Goal: Book appointment/travel/reservation

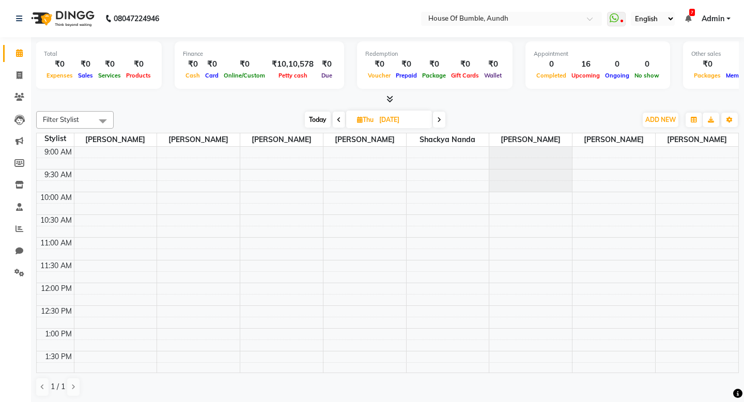
click at [319, 116] on span "Today" at bounding box center [318, 120] width 26 height 16
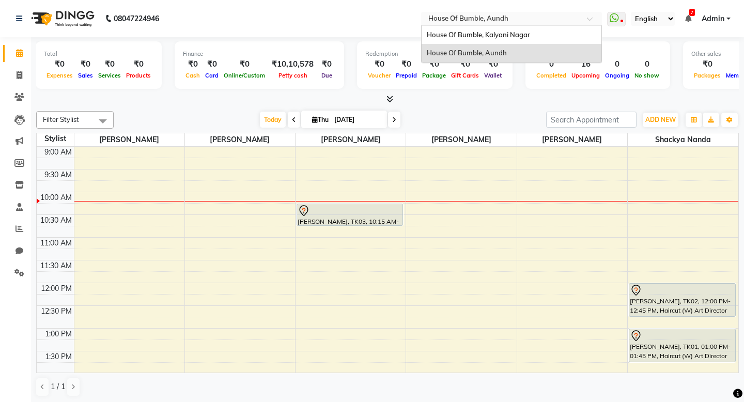
click at [478, 14] on div at bounding box center [511, 19] width 181 height 10
click at [435, 29] on div "House Of Bumble, Kalyani Nagar" at bounding box center [511, 35] width 180 height 19
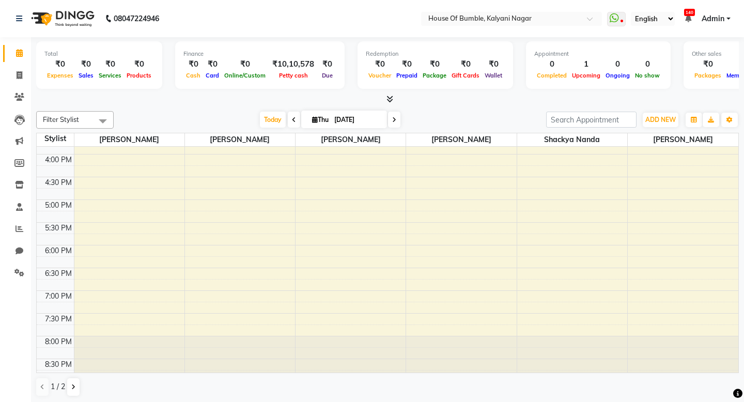
scroll to position [308, 0]
click at [288, 117] on span at bounding box center [294, 120] width 12 height 16
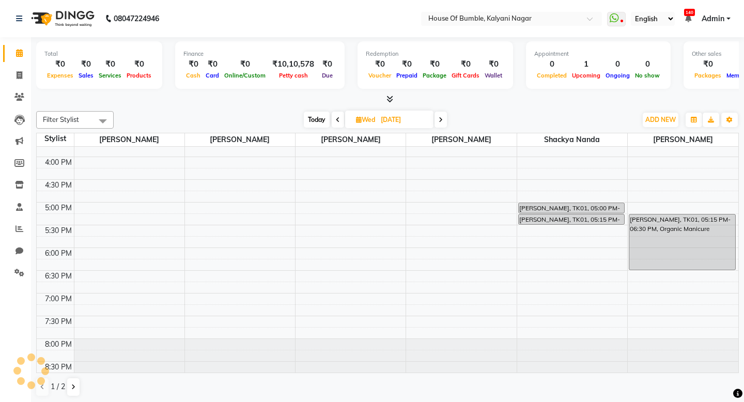
scroll to position [46, 0]
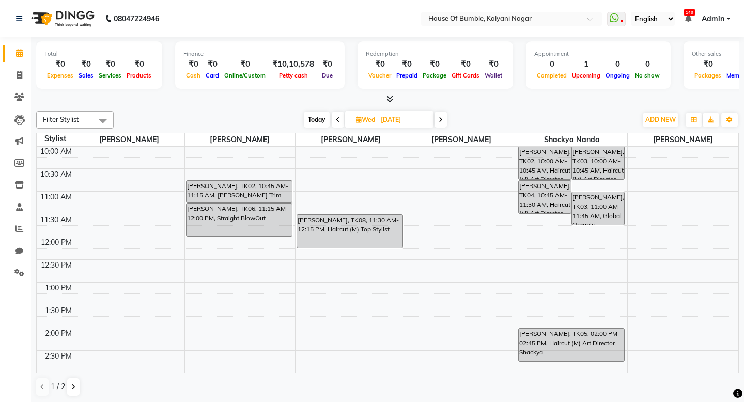
click at [436, 118] on span at bounding box center [440, 120] width 12 height 16
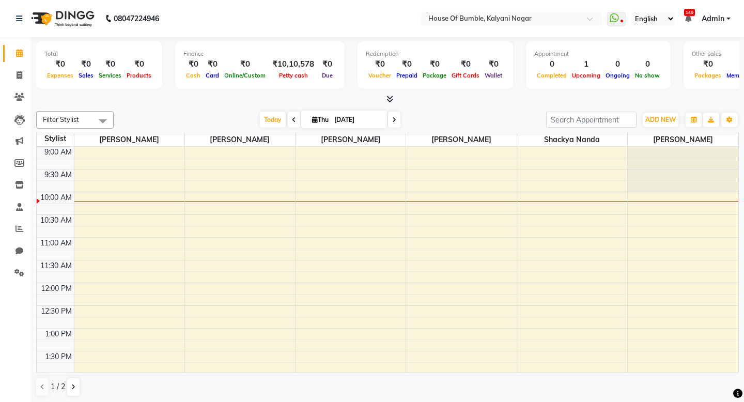
scroll to position [0, 0]
click at [292, 118] on icon at bounding box center [294, 120] width 4 height 6
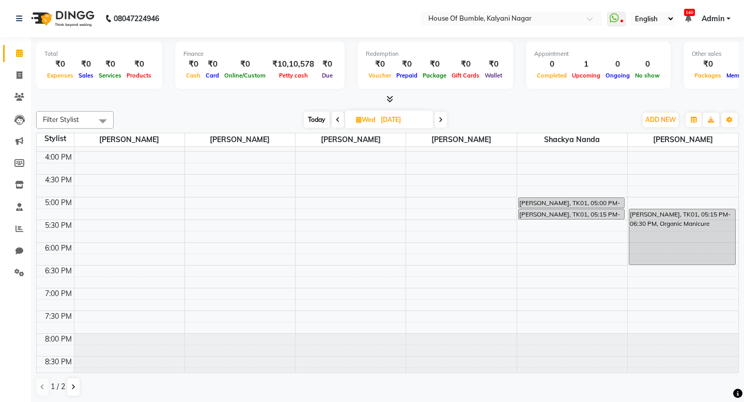
scroll to position [314, 0]
click at [446, 117] on span at bounding box center [440, 120] width 12 height 16
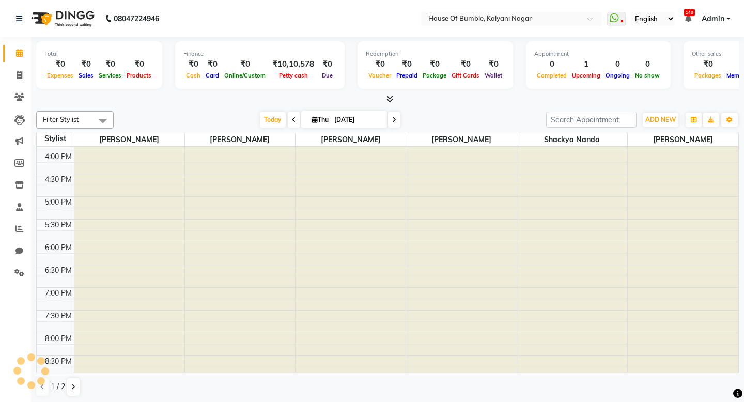
type input "[DATE]"
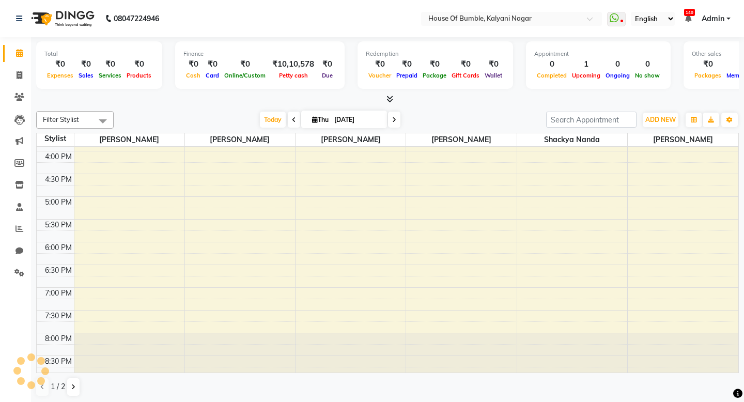
scroll to position [46, 0]
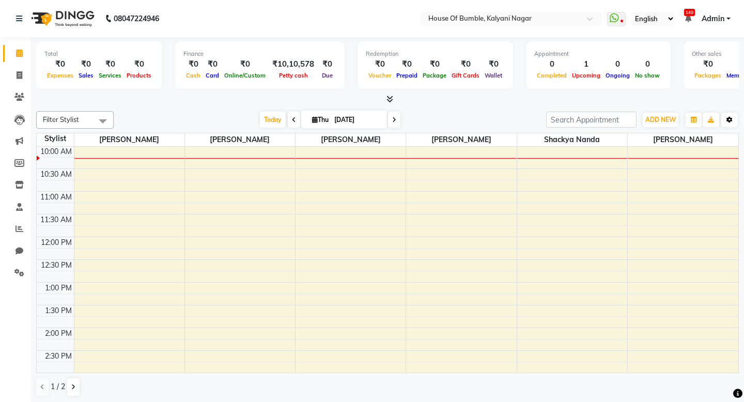
click at [727, 117] on icon "button" at bounding box center [729, 120] width 6 height 6
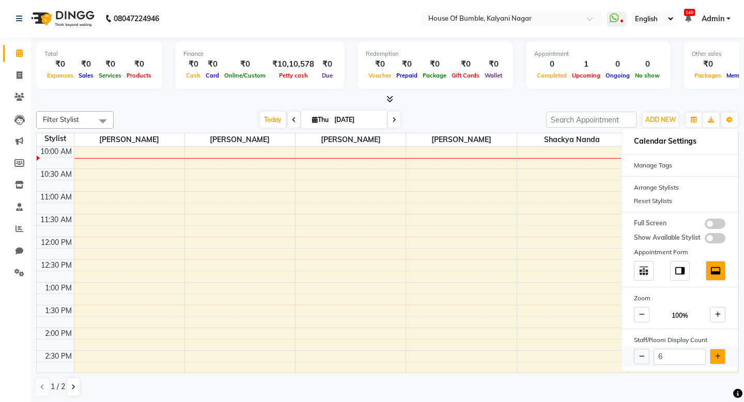
click at [717, 356] on icon at bounding box center [718, 356] width 6 height 6
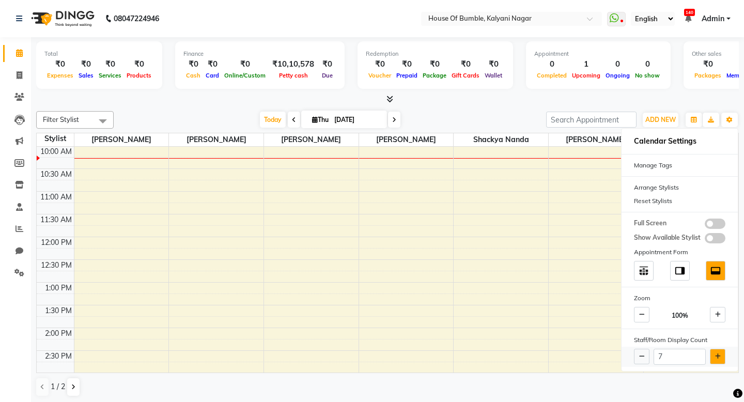
click at [717, 356] on icon at bounding box center [718, 356] width 6 height 6
type input "8"
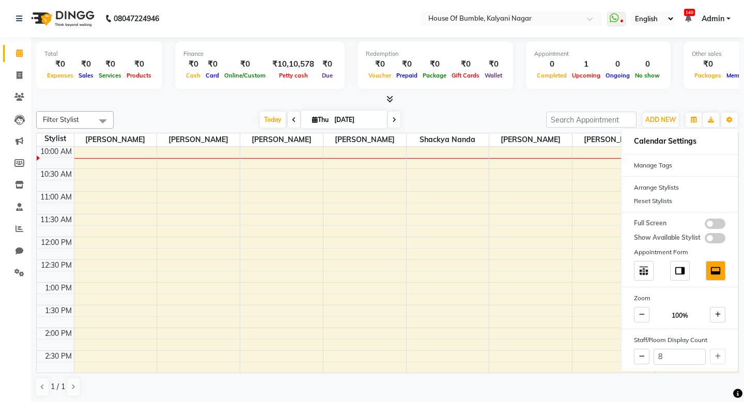
click at [488, 339] on div "9:00 AM 9:30 AM 10:00 AM 10:30 AM 11:00 AM 11:30 AM 12:00 PM 12:30 PM 1:00 PM 1…" at bounding box center [387, 373] width 701 height 545
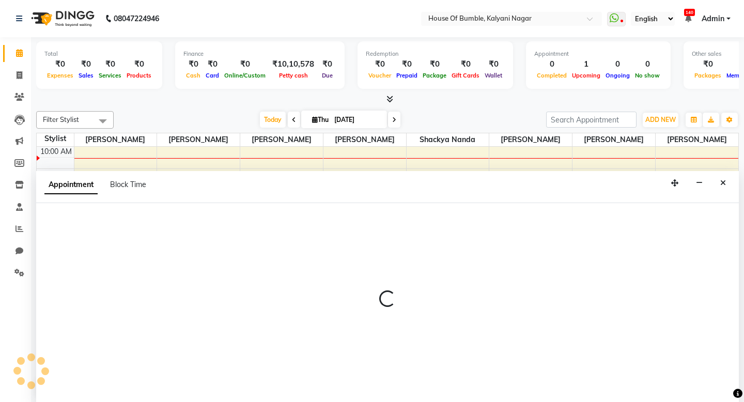
scroll to position [1, 0]
select select "76627"
select select "tentative"
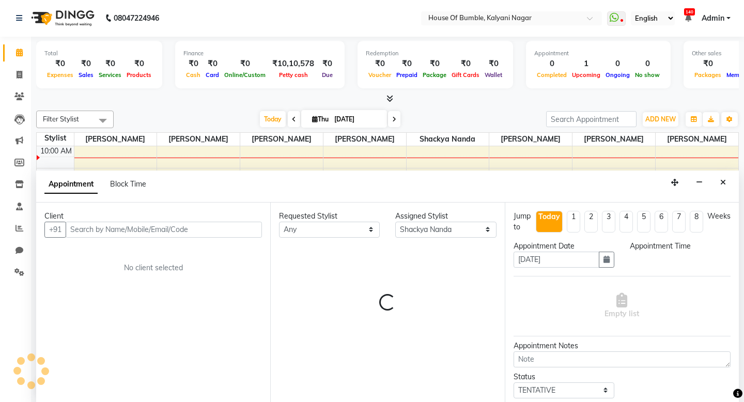
select select "855"
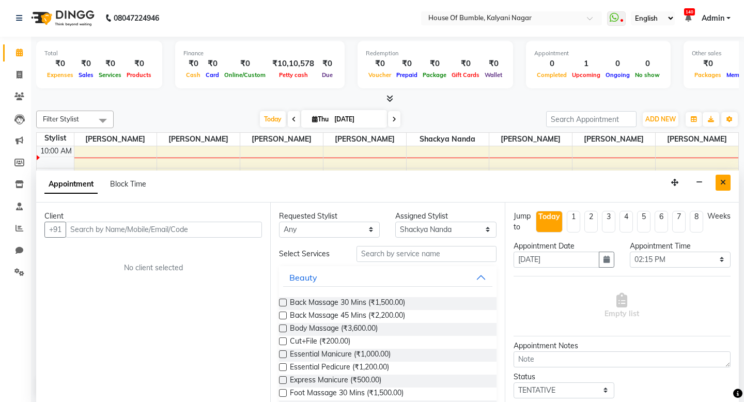
click at [722, 180] on icon "Close" at bounding box center [723, 182] width 6 height 7
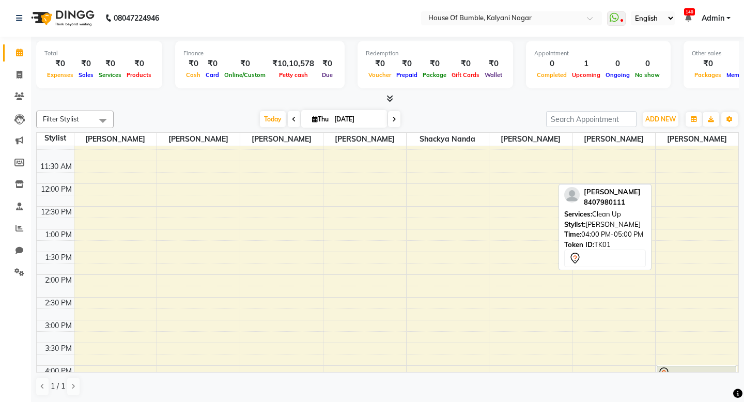
scroll to position [95, 0]
